Goal: Information Seeking & Learning: Find specific fact

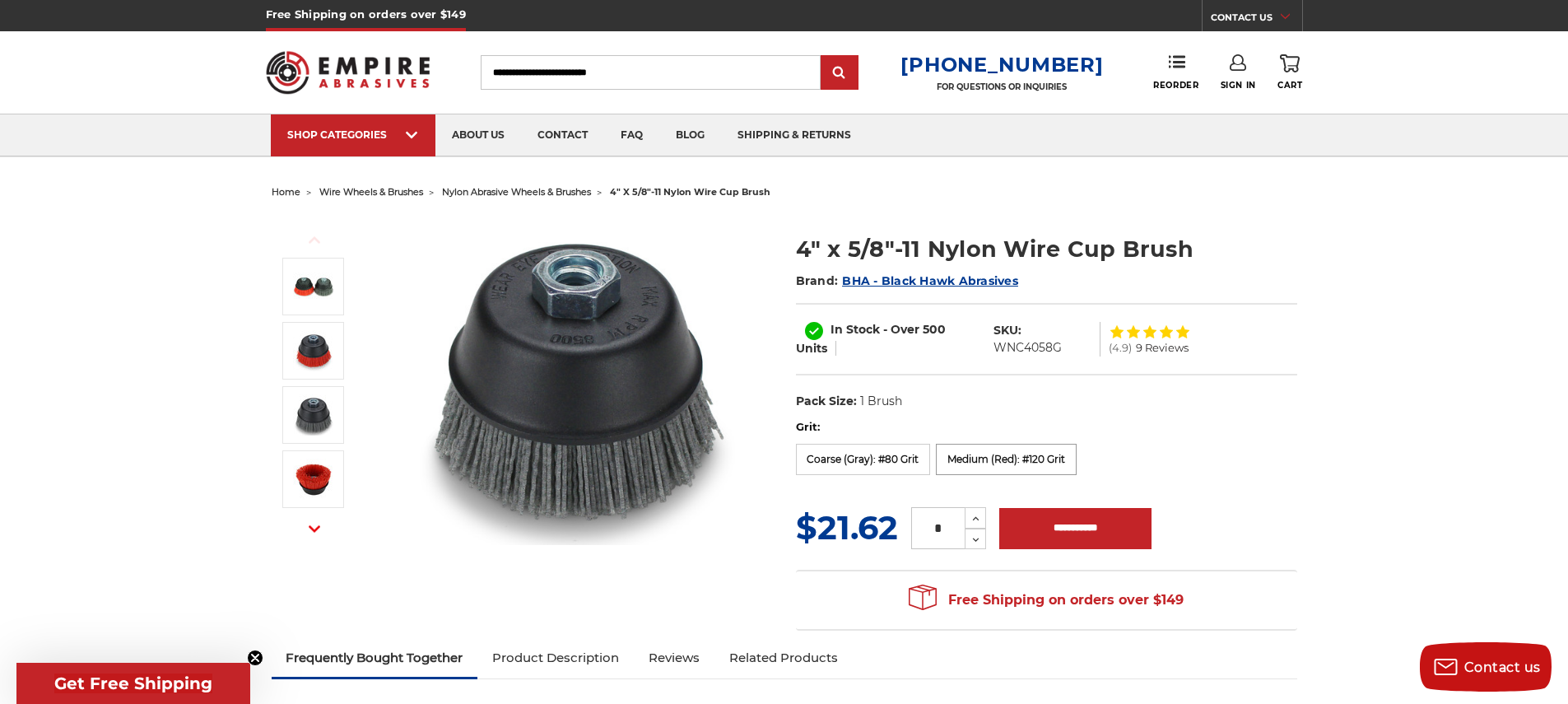
click at [1016, 463] on label "Medium (Red): #120 Grit" at bounding box center [1006, 459] width 141 height 31
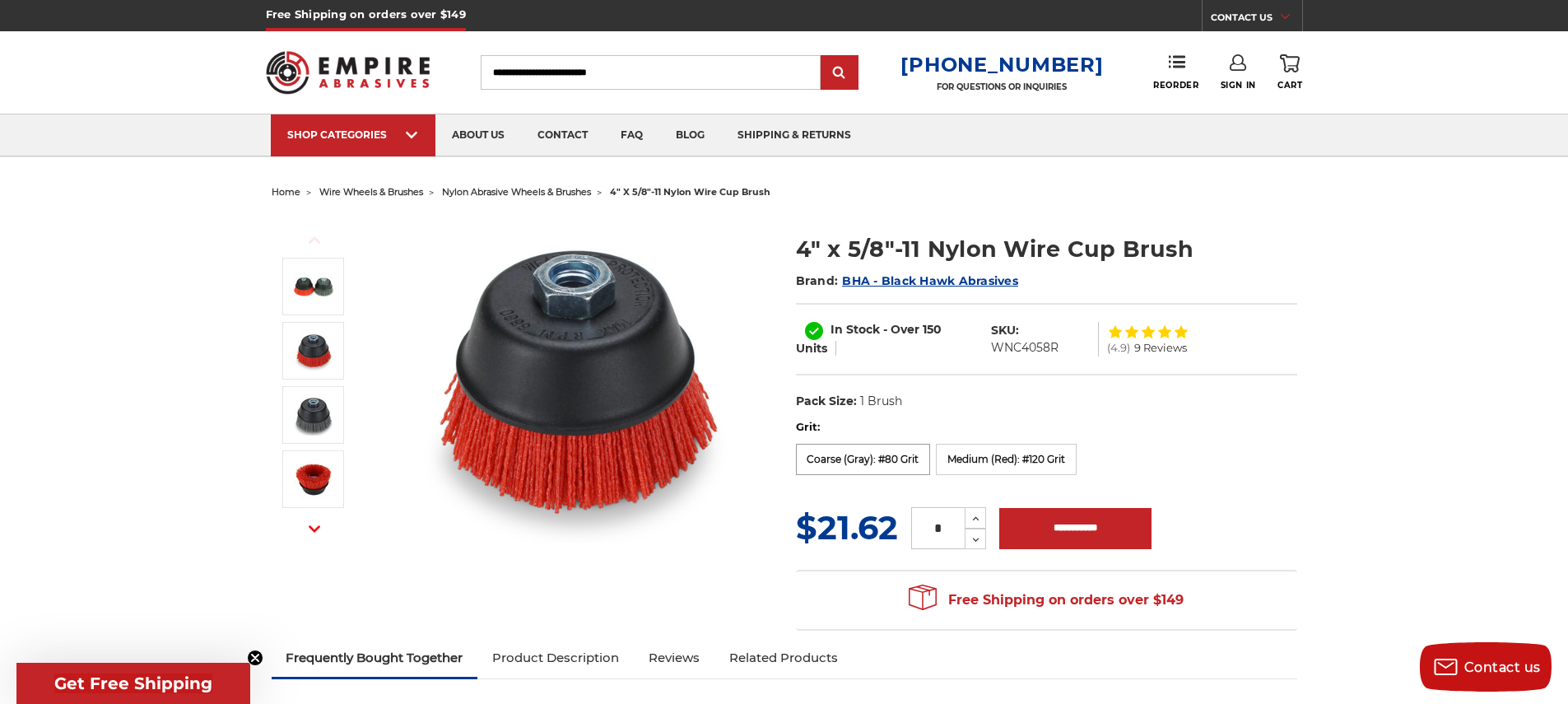
click at [863, 462] on label "Coarse (Gray): #80 Grit" at bounding box center [863, 459] width 135 height 31
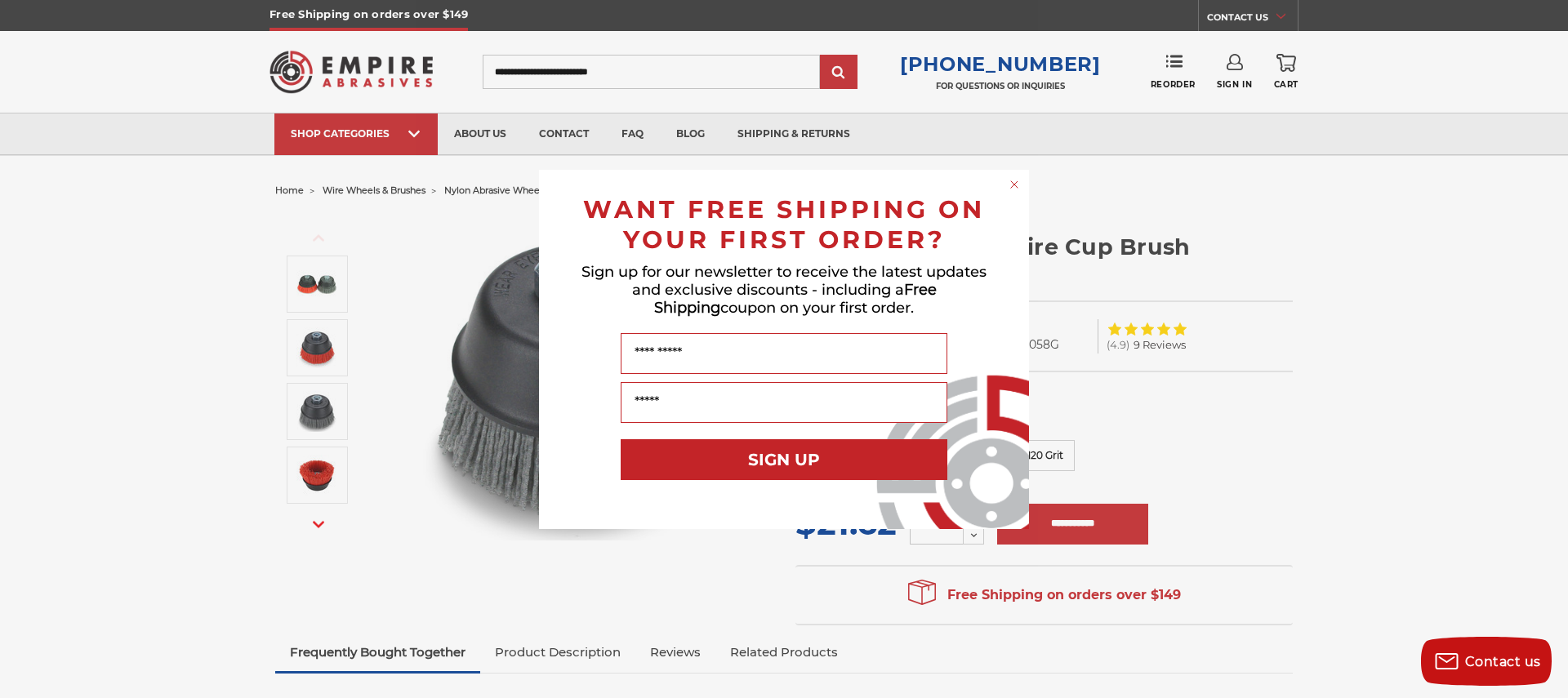
click at [1015, 184] on circle "Close dialog" at bounding box center [1014, 184] width 15 height 15
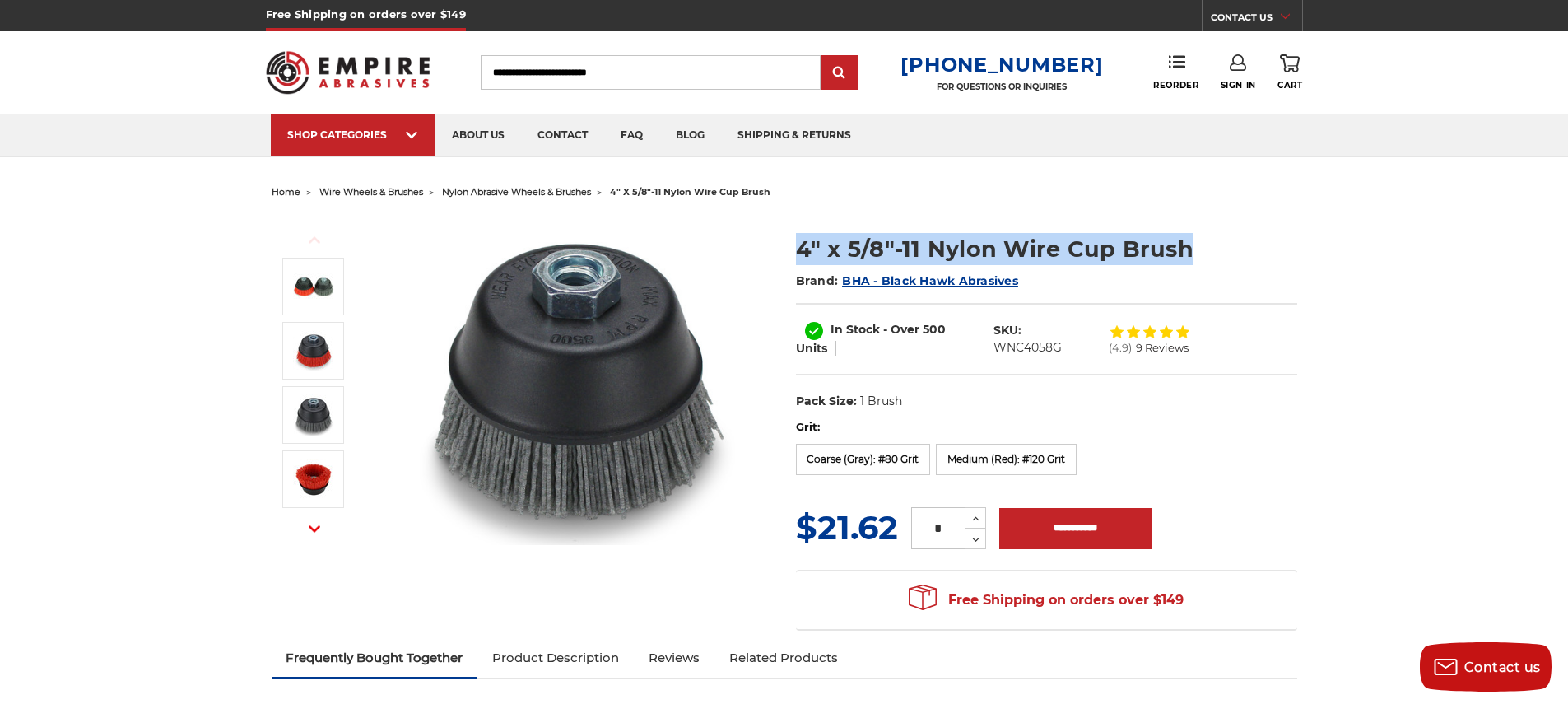
drag, startPoint x: 795, startPoint y: 249, endPoint x: 1188, endPoint y: 245, distance: 393.0
click at [1188, 245] on h1 "4" x 5/8"-11 Nylon Wire Cup Brush" at bounding box center [1047, 249] width 501 height 32
click at [957, 279] on span "BHA - Black Hawk Abrasives" at bounding box center [930, 280] width 176 height 14
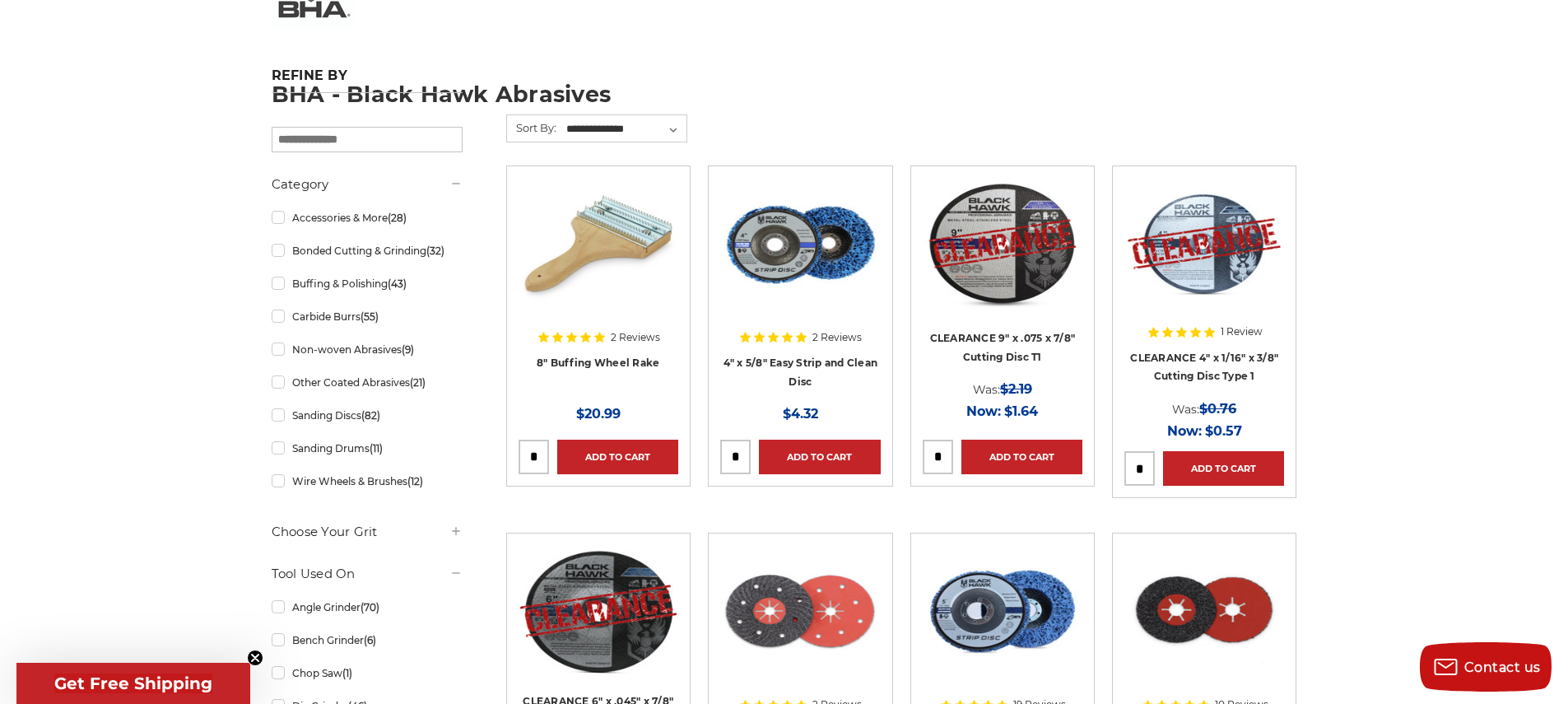
scroll to position [254, 0]
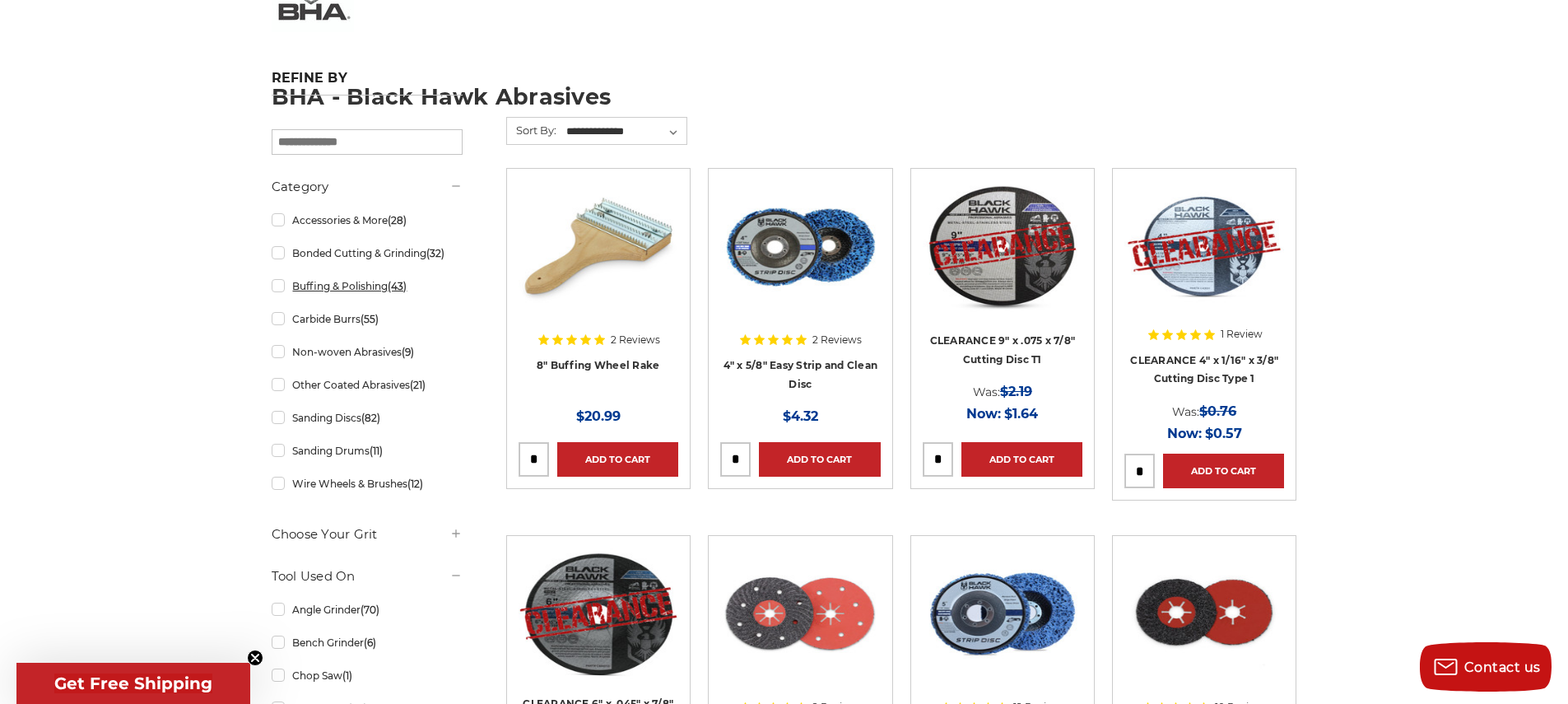
click at [357, 286] on link "Buffing & Polishing (43)" at bounding box center [367, 286] width 191 height 29
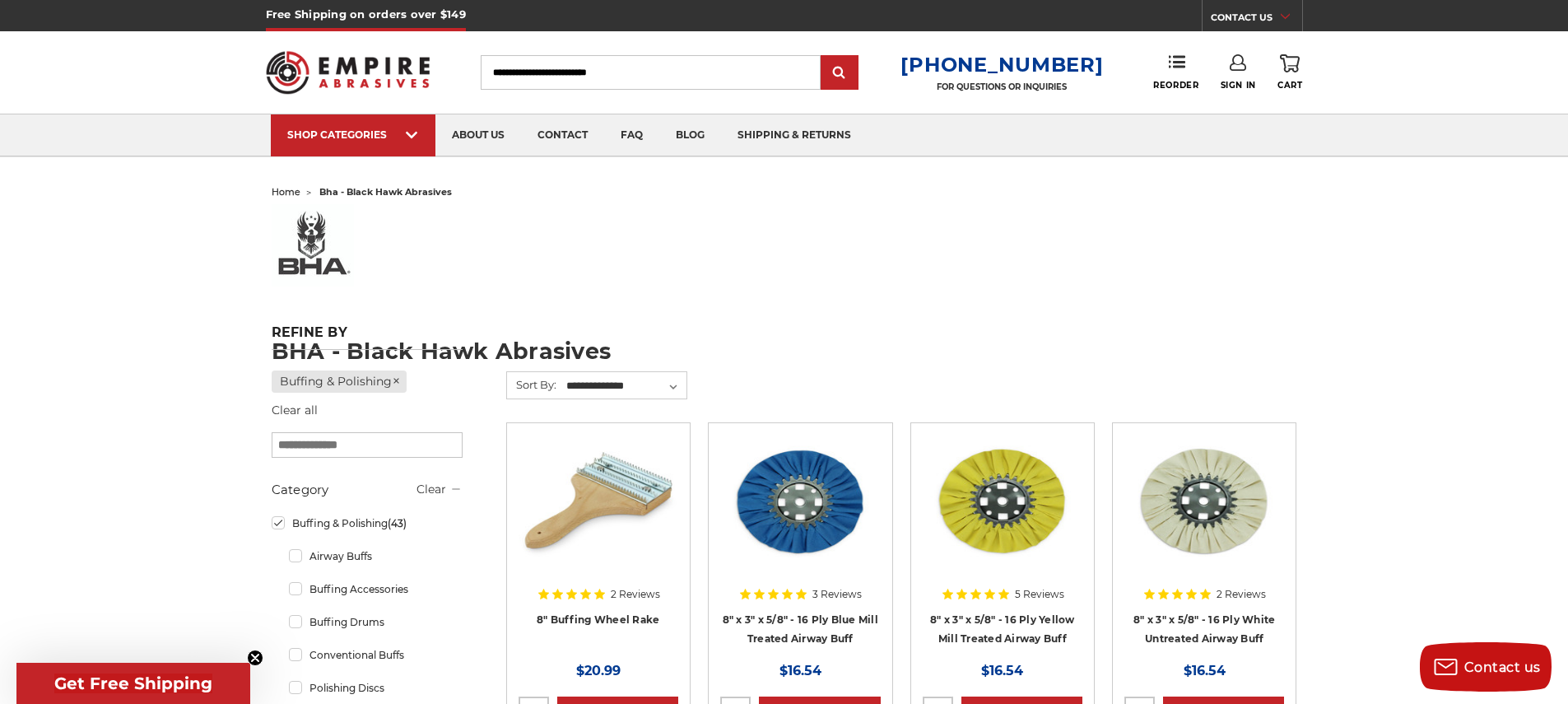
click at [386, 441] on input "search" at bounding box center [367, 445] width 191 height 25
type input "**********"
click at [274, 524] on link "Buffing & Polishing (43)" at bounding box center [367, 524] width 191 height 29
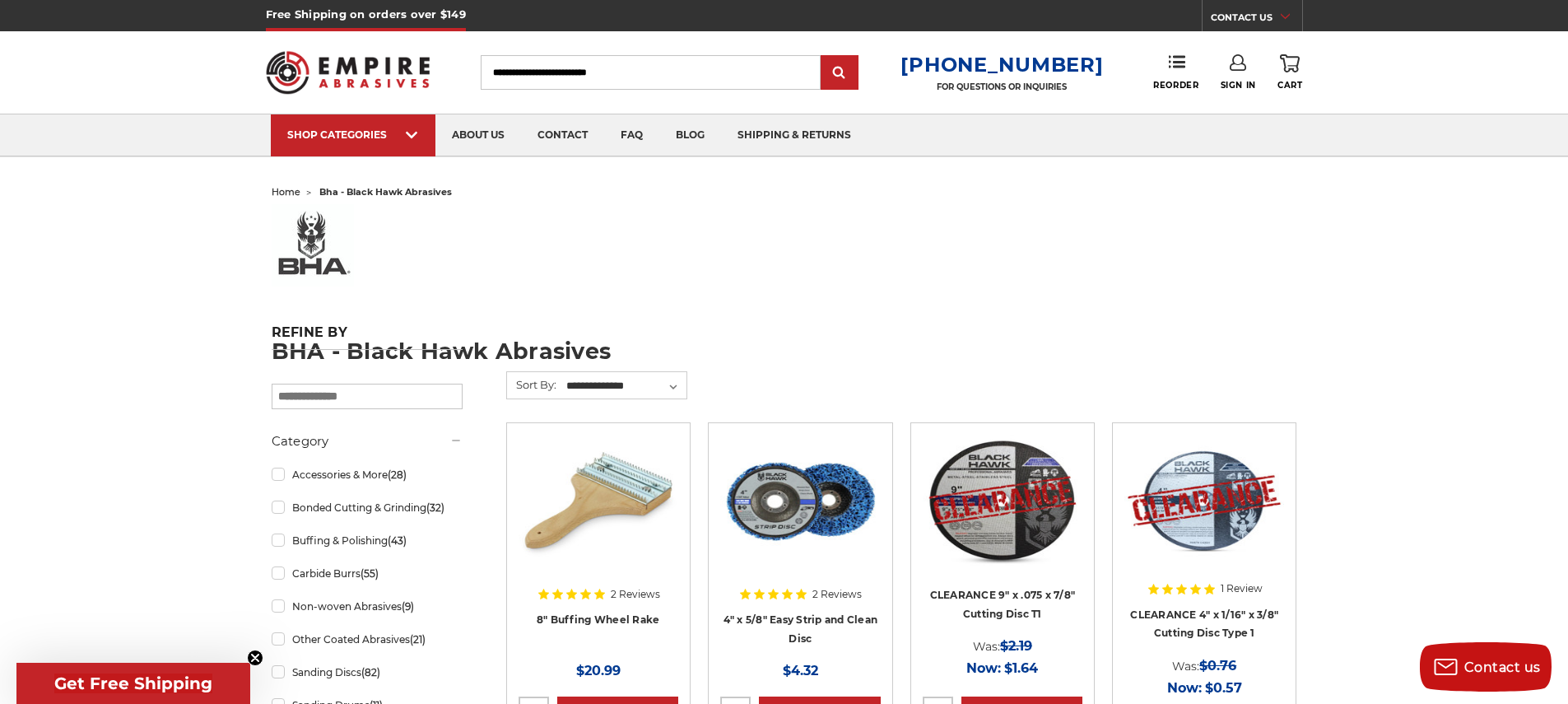
click at [374, 407] on input "search" at bounding box center [367, 396] width 191 height 25
type input "**********"
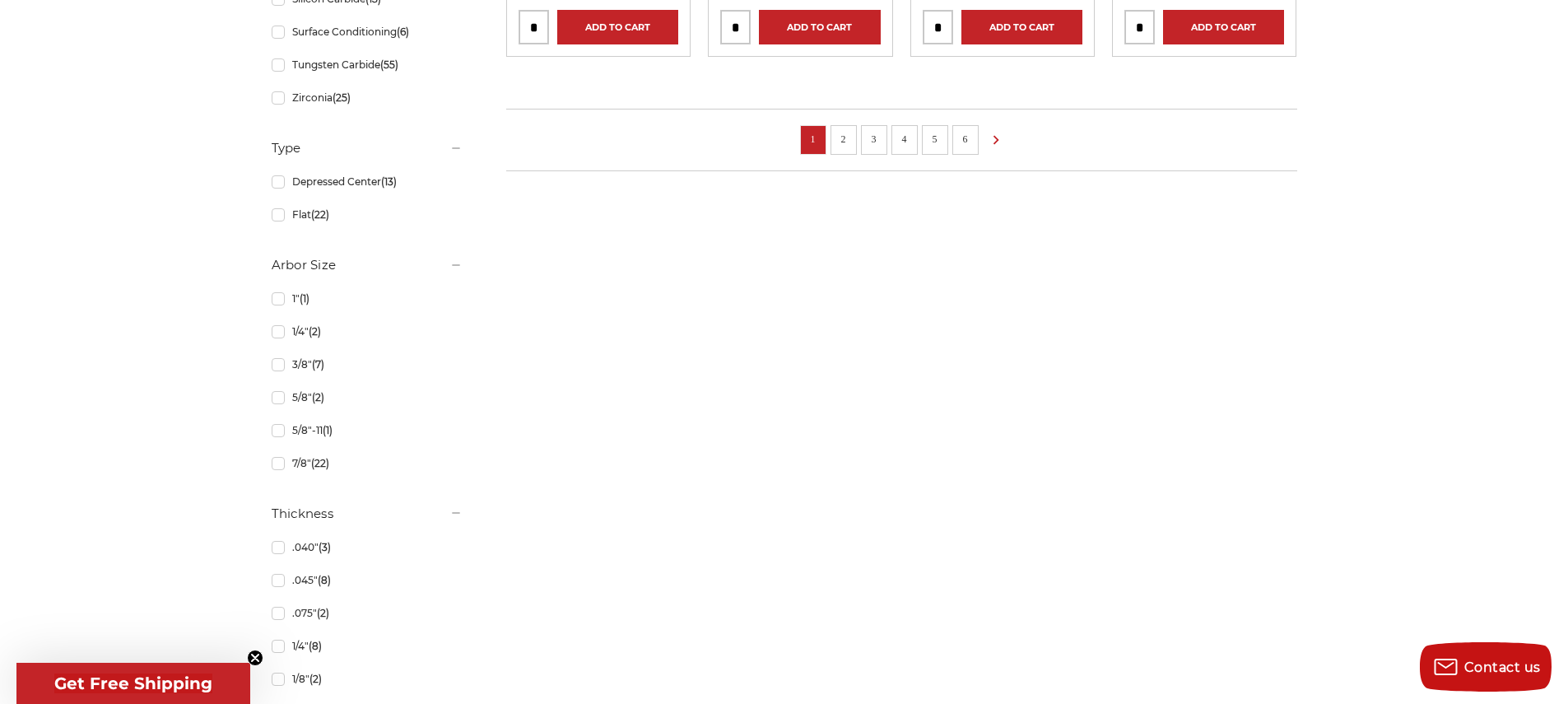
scroll to position [1346, 0]
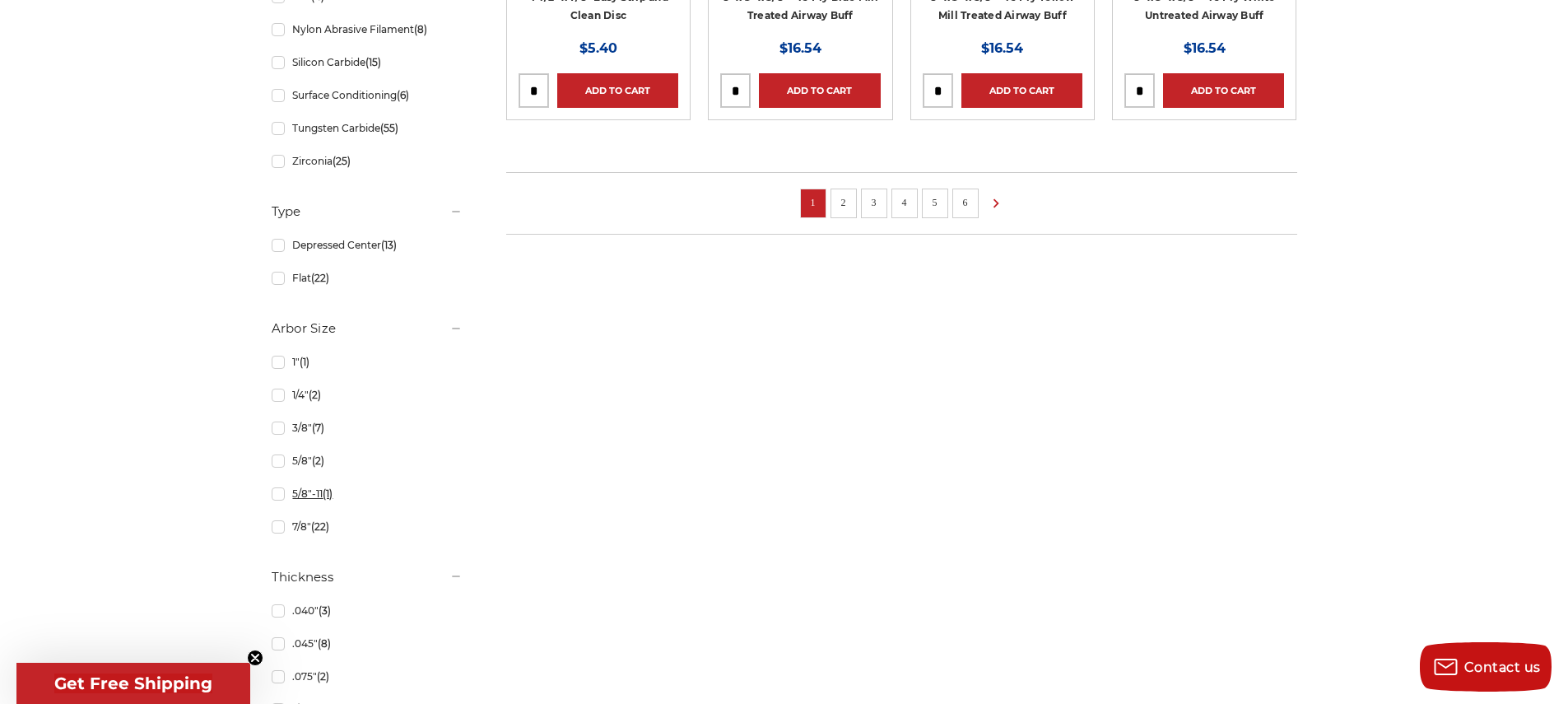
click at [307, 496] on link "5/8"-11 (1)" at bounding box center [367, 494] width 191 height 29
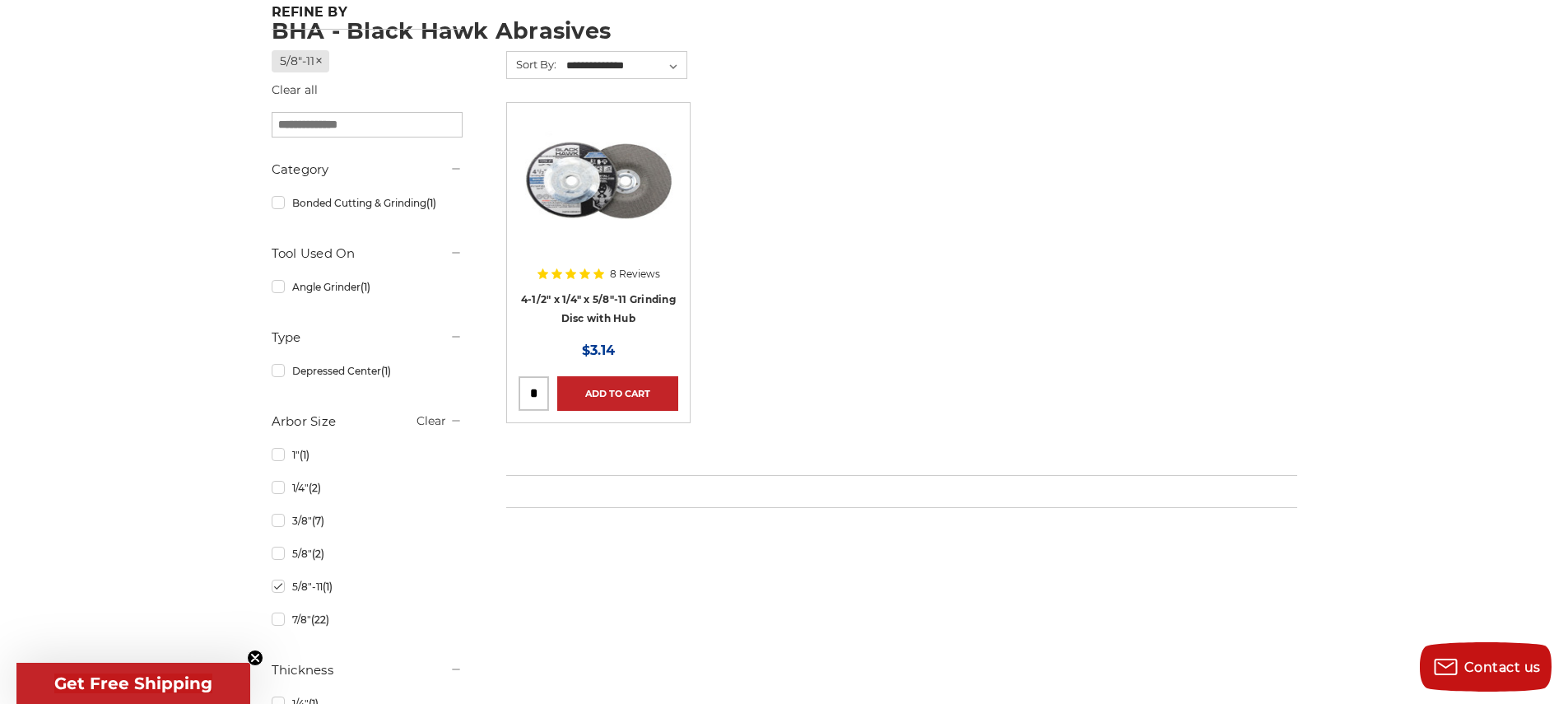
scroll to position [321, 0]
click at [279, 588] on link "5/8"-11 (1)" at bounding box center [367, 585] width 191 height 29
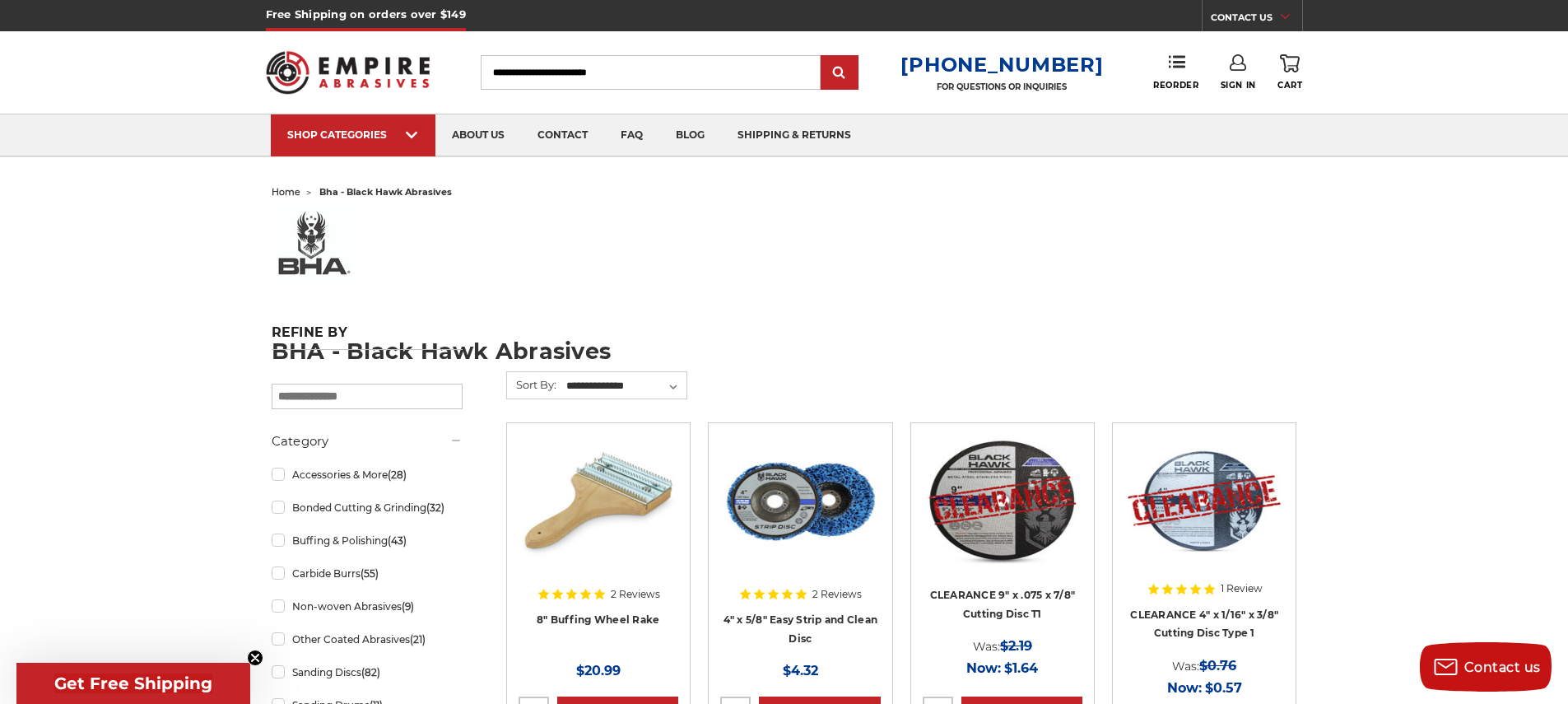
click at [600, 70] on input "Search" at bounding box center [651, 72] width 340 height 35
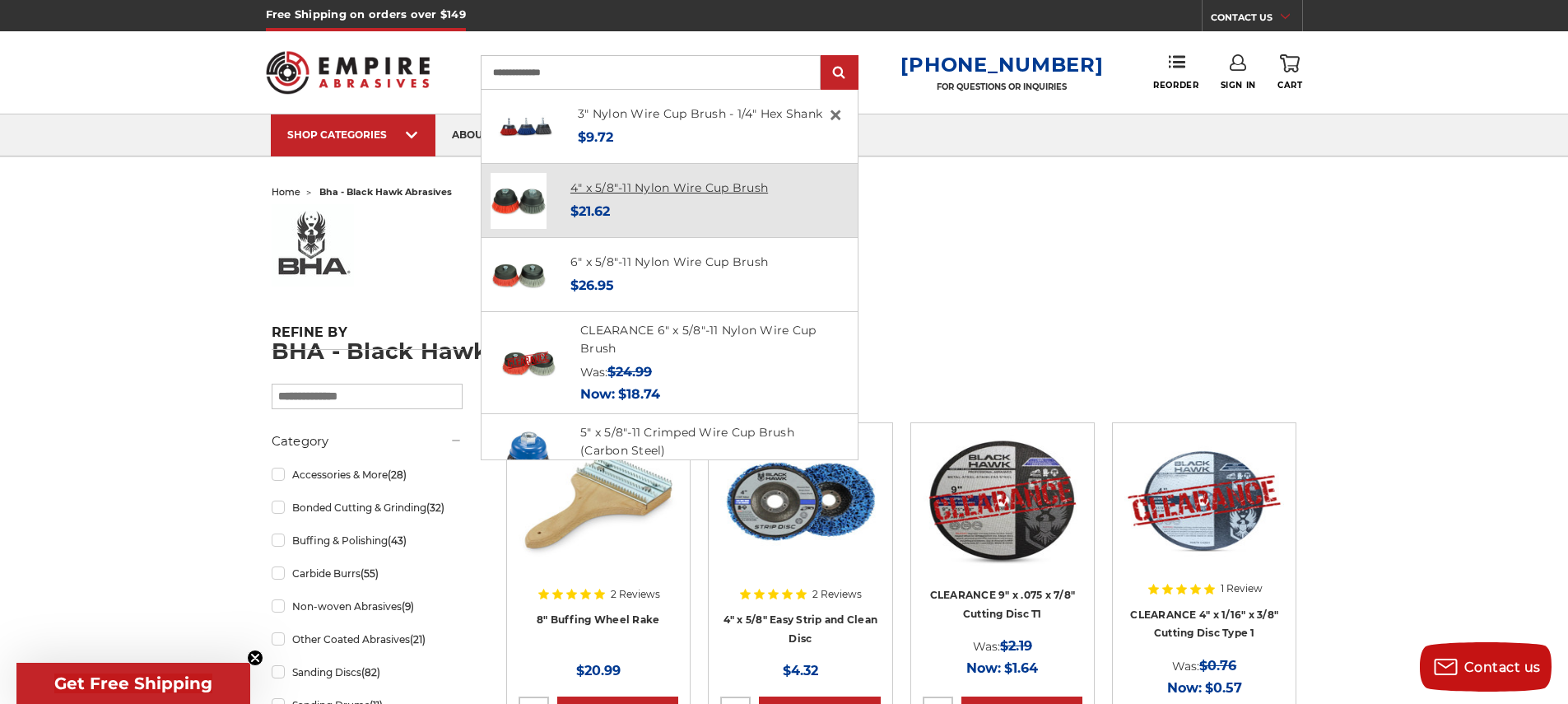
type input "**********"
click at [711, 185] on link "4" x 5/8"-11 Nylon Wire Cup Brush" at bounding box center [668, 187] width 197 height 14
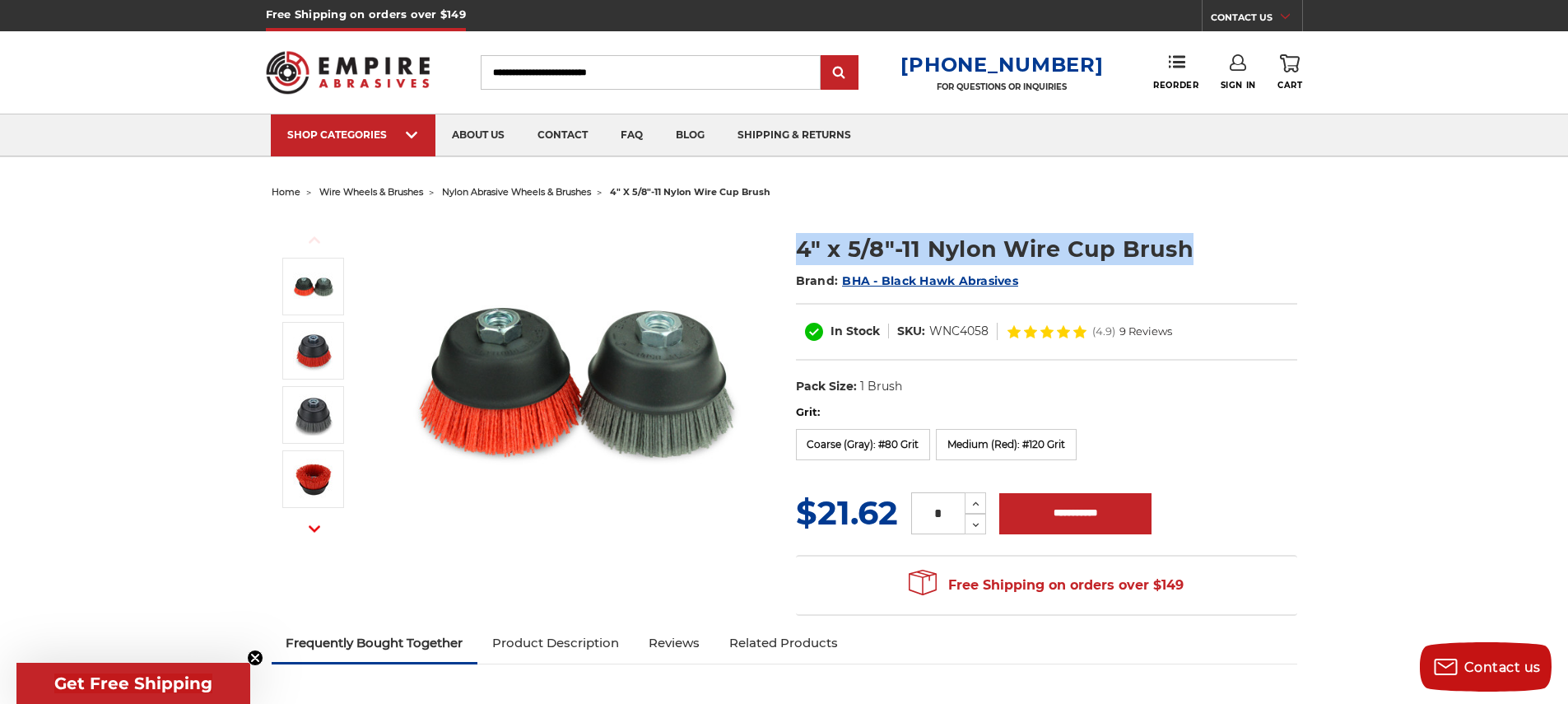
drag, startPoint x: 790, startPoint y: 252, endPoint x: 1192, endPoint y: 249, distance: 402.0
click at [1192, 249] on section "4" x 5/8"-11 Nylon Wire Cup Brush Brand: BHA - Black Hawk Abrasives In Stock SK…" at bounding box center [1046, 310] width 524 height 189
copy h1 "4" x 5/8"-11 Nylon Wire Cup Brush"
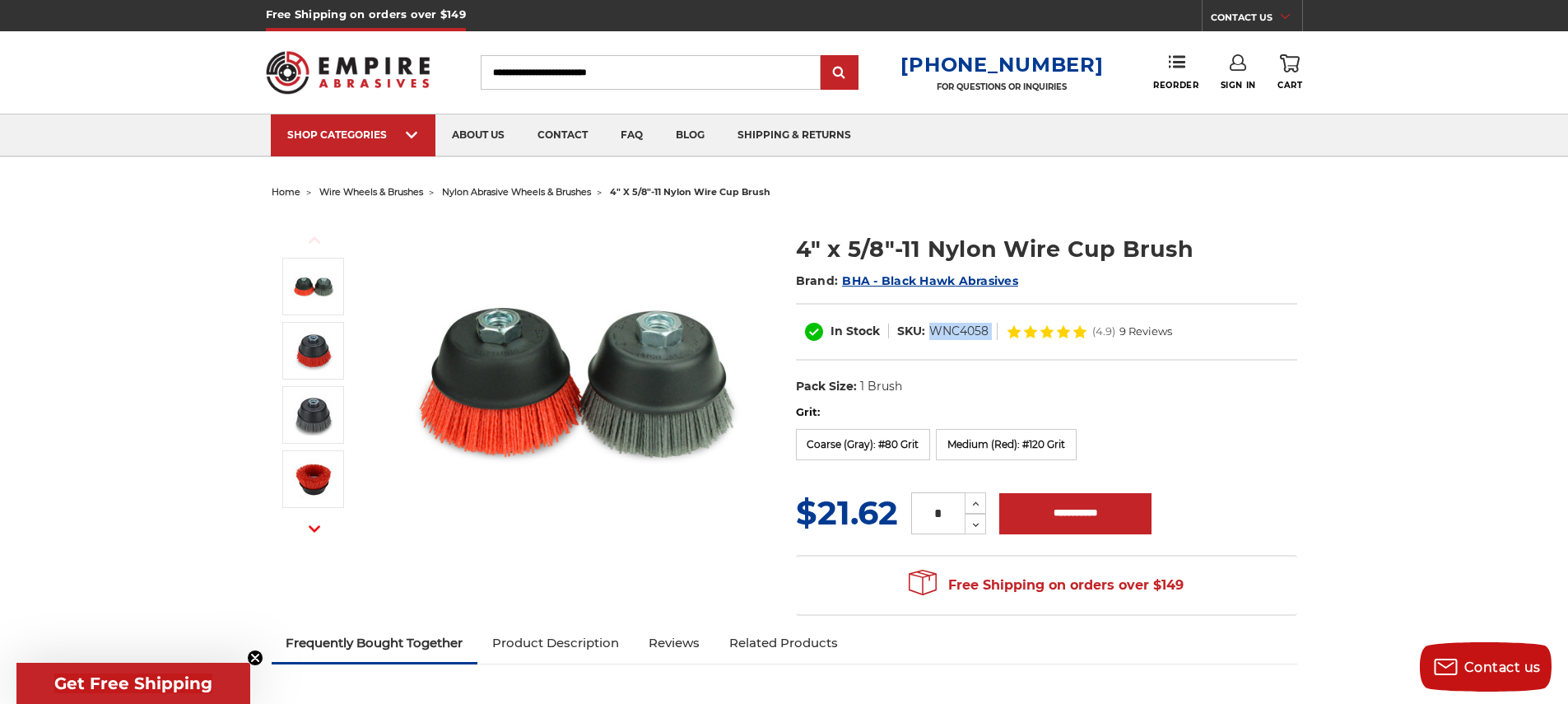
drag, startPoint x: 930, startPoint y: 329, endPoint x: 1004, endPoint y: 331, distance: 74.0
click at [1004, 331] on div "In Stock SKU: WNC4058 (4.9) 9 Reviews" at bounding box center [1047, 332] width 501 height 58
click at [880, 448] on label "Coarse (Gray): #80 Grit" at bounding box center [863, 444] width 135 height 31
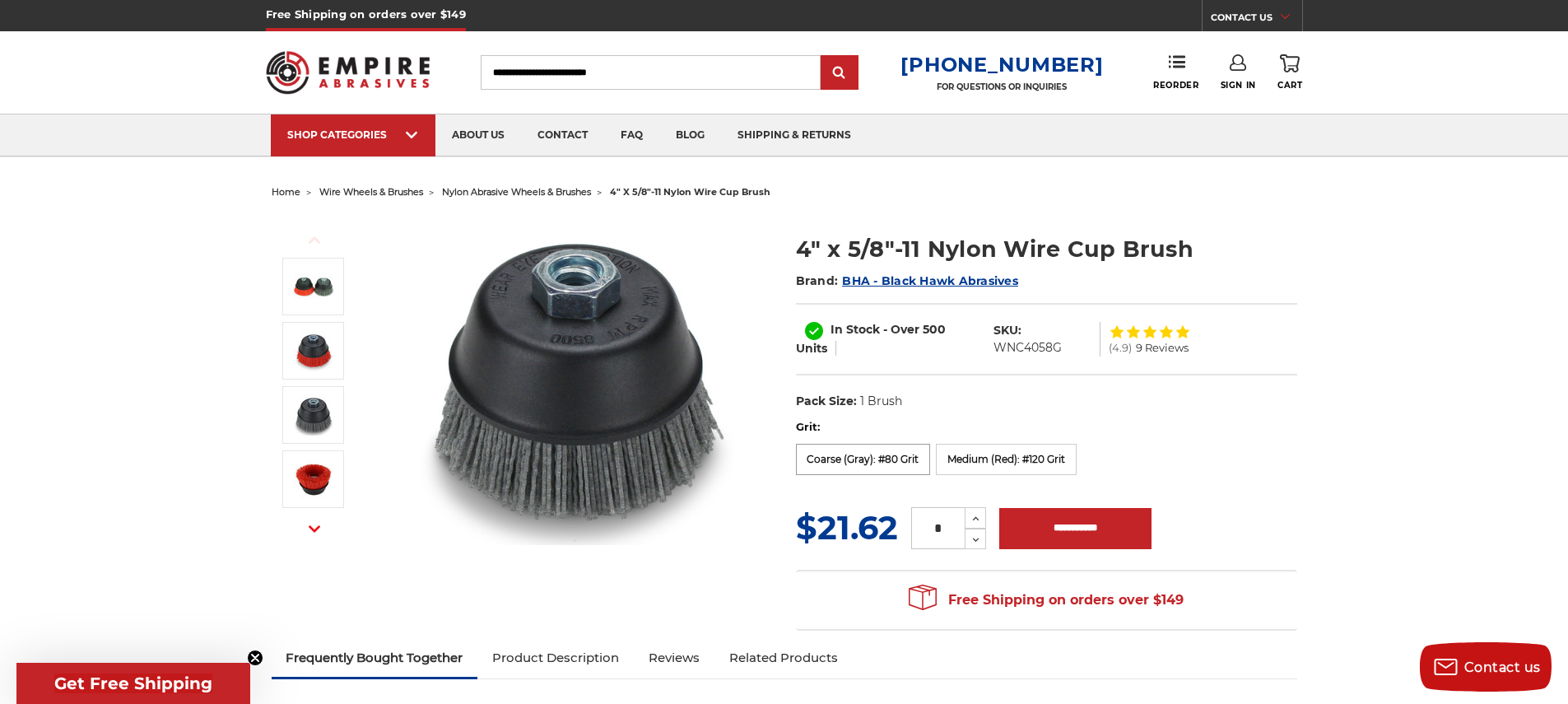
click at [861, 459] on label "Coarse (Gray): #80 Grit" at bounding box center [863, 459] width 135 height 31
drag, startPoint x: 995, startPoint y: 346, endPoint x: 1063, endPoint y: 355, distance: 68.6
click at [1063, 355] on dl "SKU: WNC4058G" at bounding box center [1043, 339] width 116 height 35
copy dd "WNC4058G"
